Goal: Task Accomplishment & Management: Manage account settings

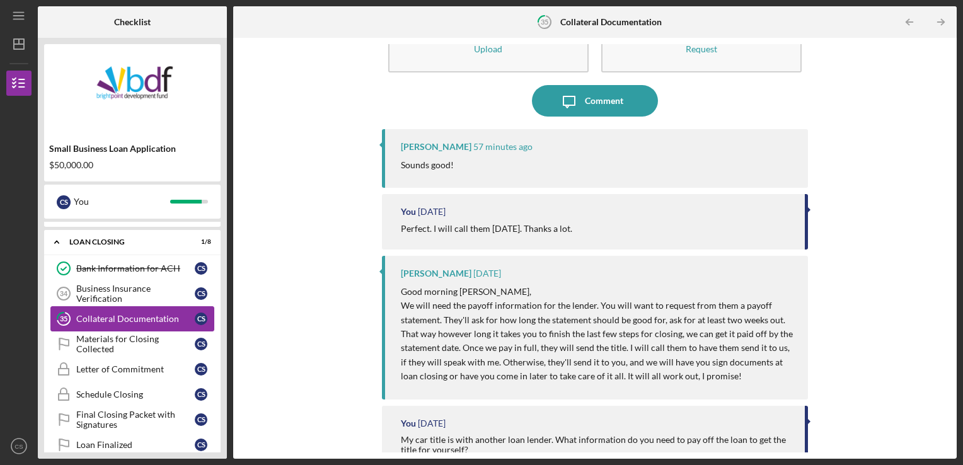
scroll to position [120, 0]
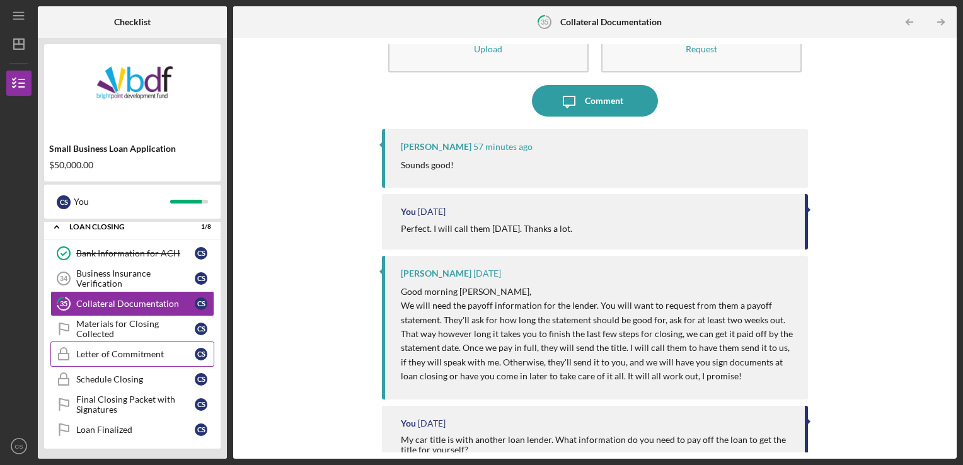
click at [142, 364] on link "Letter of Commitment Letter of Commitment C S" at bounding box center [132, 354] width 164 height 25
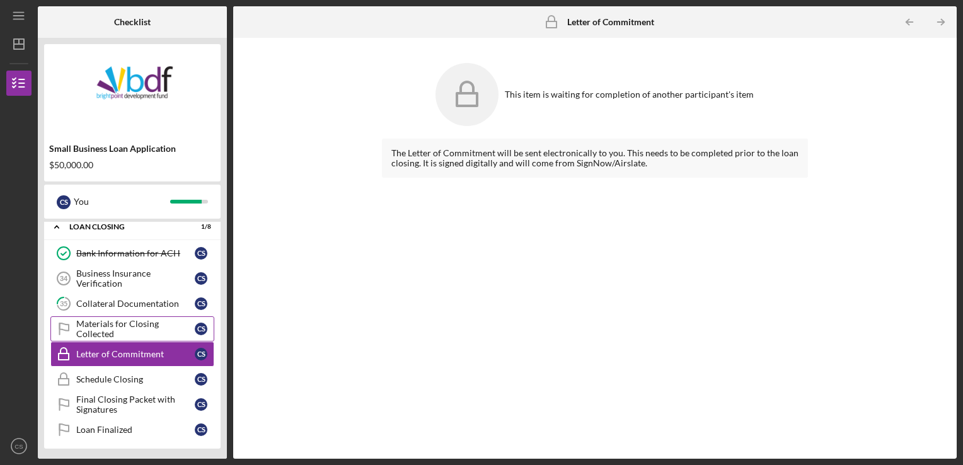
click at [145, 330] on div "Materials for Closing Collected" at bounding box center [135, 329] width 118 height 20
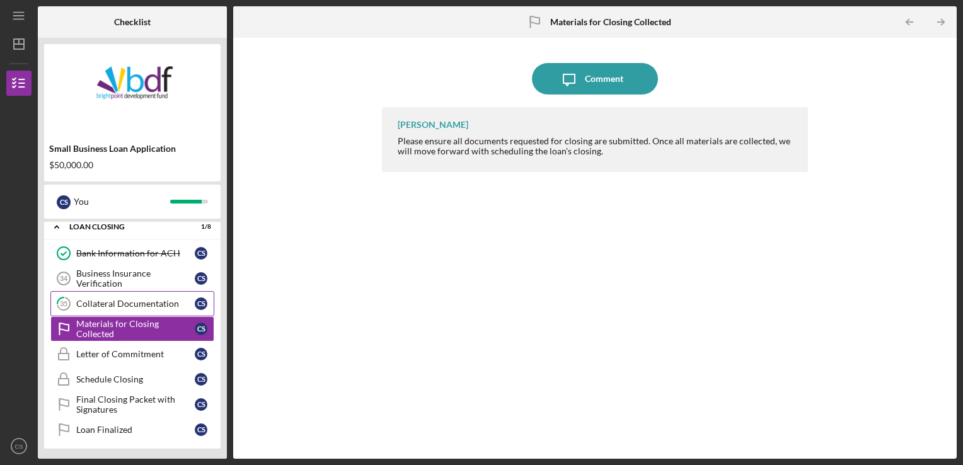
click at [139, 306] on div "Collateral Documentation" at bounding box center [135, 304] width 118 height 10
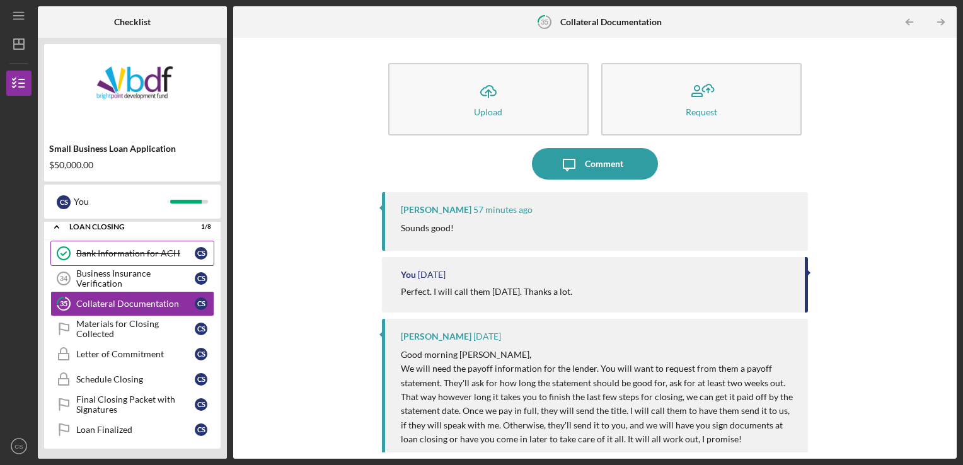
click at [126, 251] on div "Bank Information for ACH" at bounding box center [135, 253] width 118 height 10
